Goal: Check status: Check status

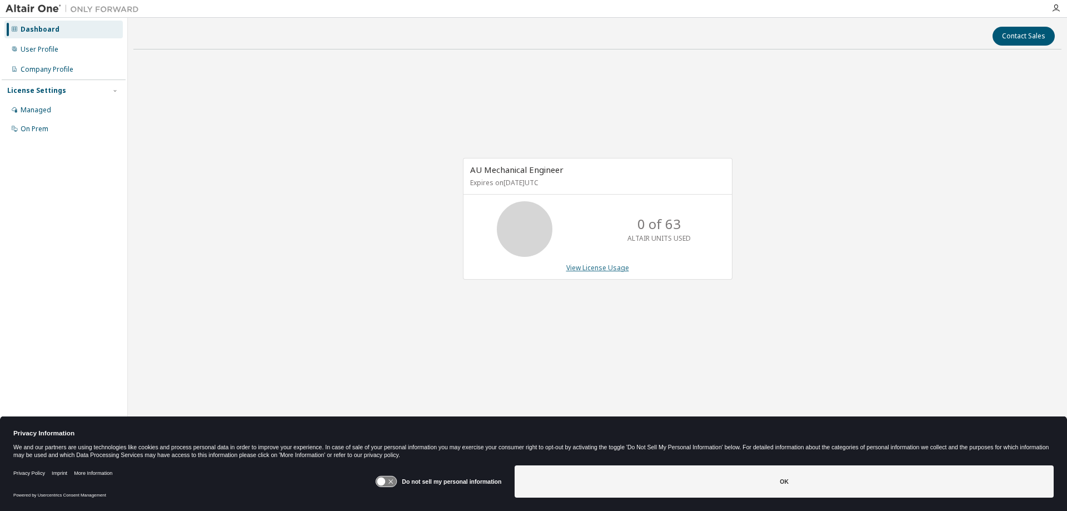
click at [587, 270] on link "View License Usage" at bounding box center [597, 267] width 63 height 9
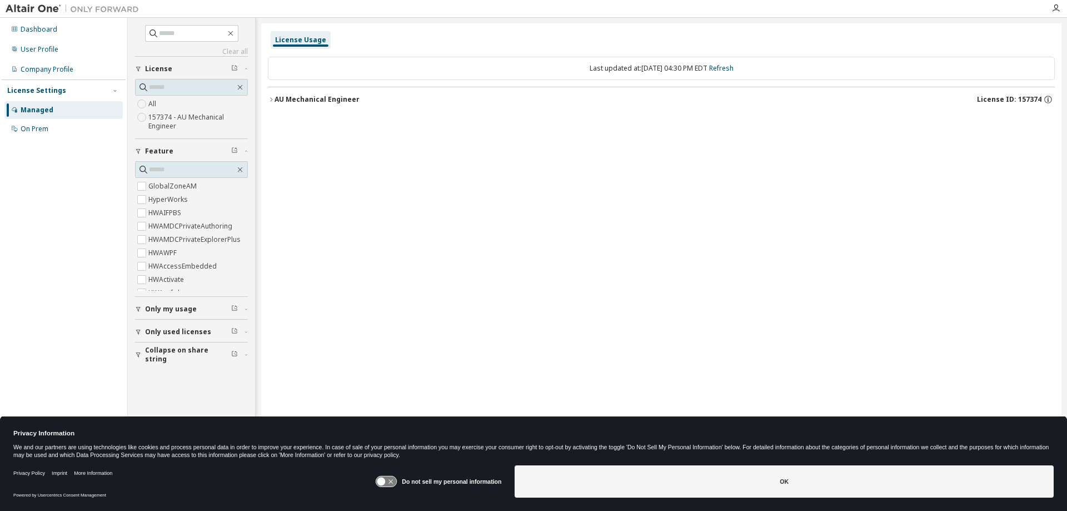
click at [271, 99] on icon "button" at bounding box center [271, 99] width 7 height 7
click at [270, 103] on button "AU Mechanical Engineer License ID: 157374" at bounding box center [661, 99] width 787 height 24
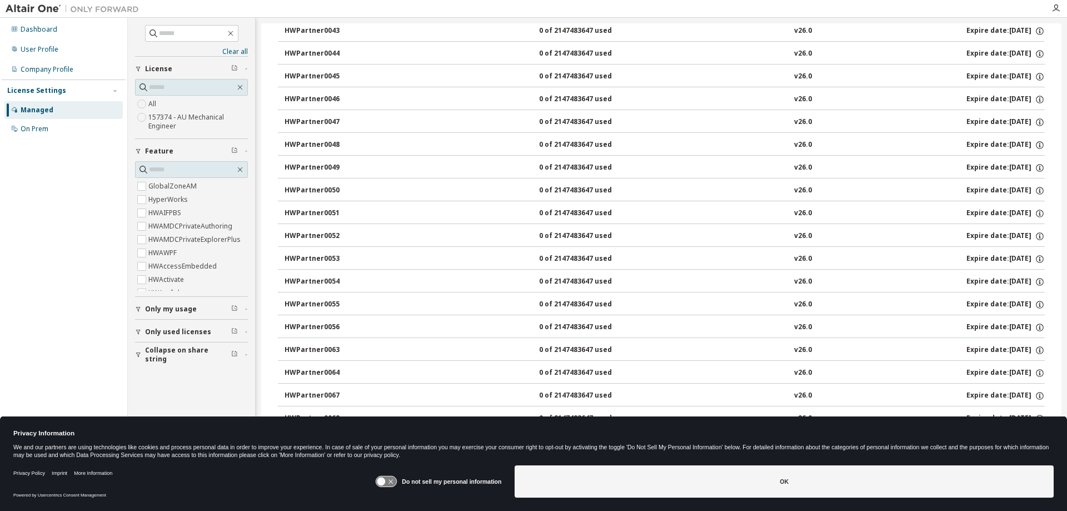
scroll to position [4817, 0]
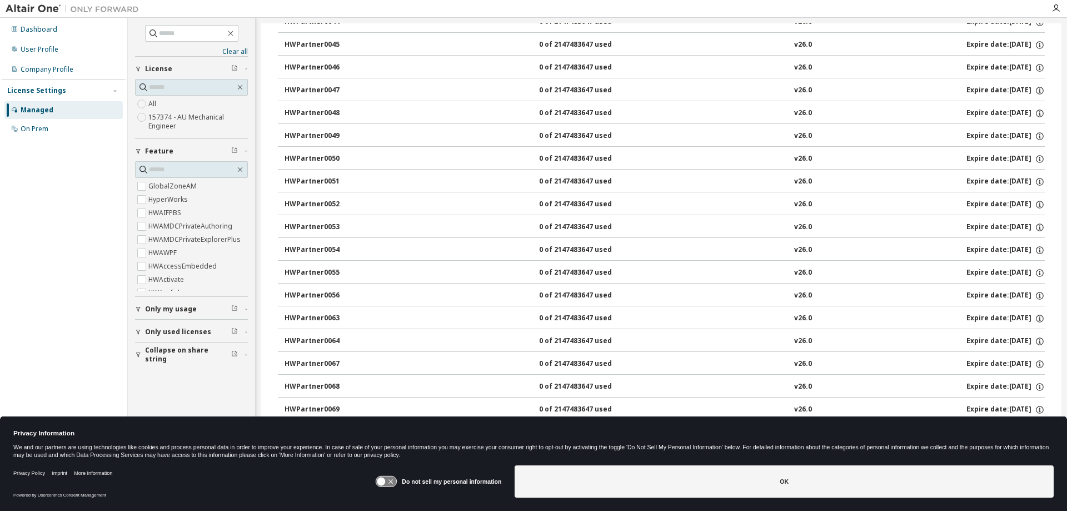
drag, startPoint x: 97, startPoint y: 283, endPoint x: 98, endPoint y: 290, distance: 6.8
click at [97, 283] on div "Dashboard User Profile Company Profile License Settings Managed On Prem" at bounding box center [64, 237] width 124 height 437
click at [52, 37] on div "Dashboard" at bounding box center [63, 30] width 118 height 18
